Goal: Task Accomplishment & Management: Manage account settings

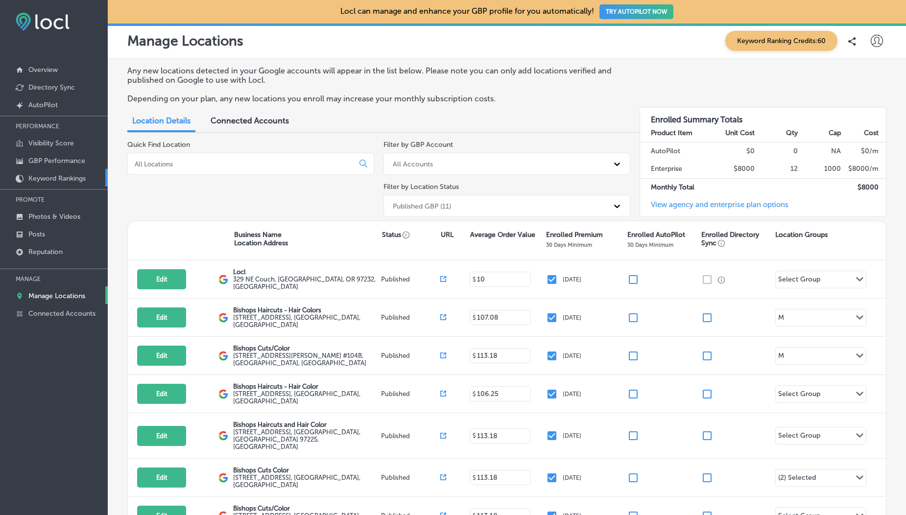
click at [51, 176] on p "Keyword Rankings" at bounding box center [56, 178] width 57 height 8
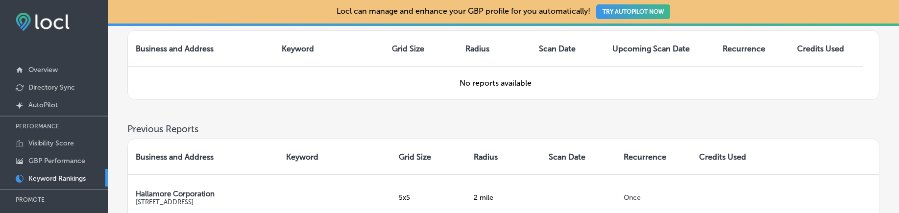
scroll to position [372, 0]
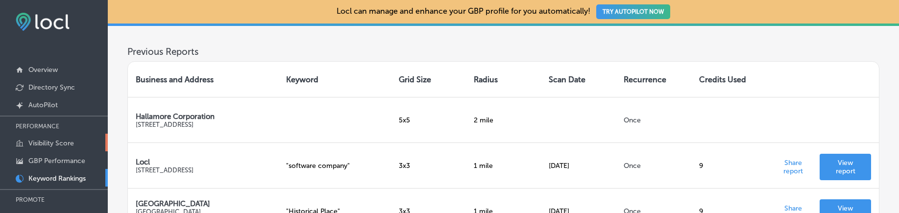
click at [49, 146] on p "Visibility Score" at bounding box center [51, 143] width 46 height 8
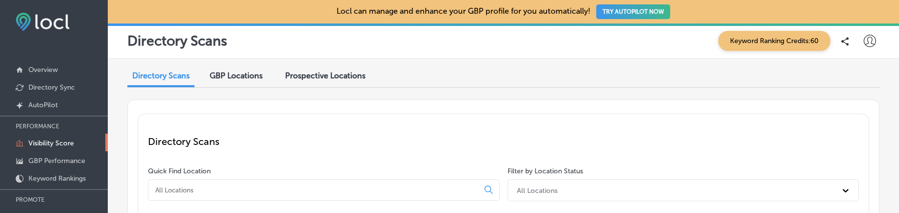
click at [57, 175] on p "Keyword Rankings" at bounding box center [56, 178] width 57 height 8
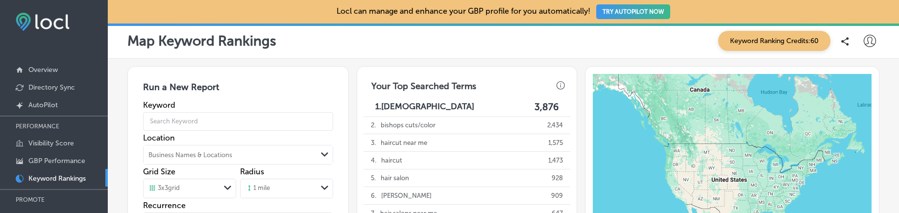
click at [867, 46] on icon at bounding box center [870, 41] width 12 height 12
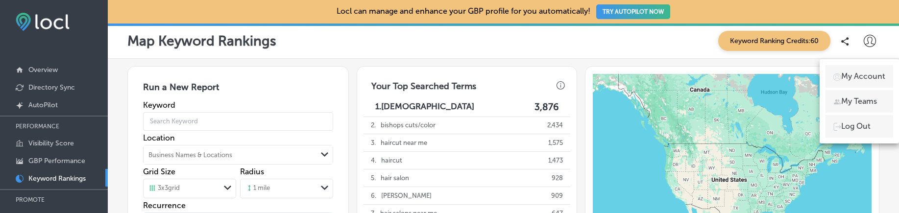
click at [860, 72] on p "My Account" at bounding box center [863, 77] width 44 height 12
select select "US"
